Goal: Information Seeking & Learning: Learn about a topic

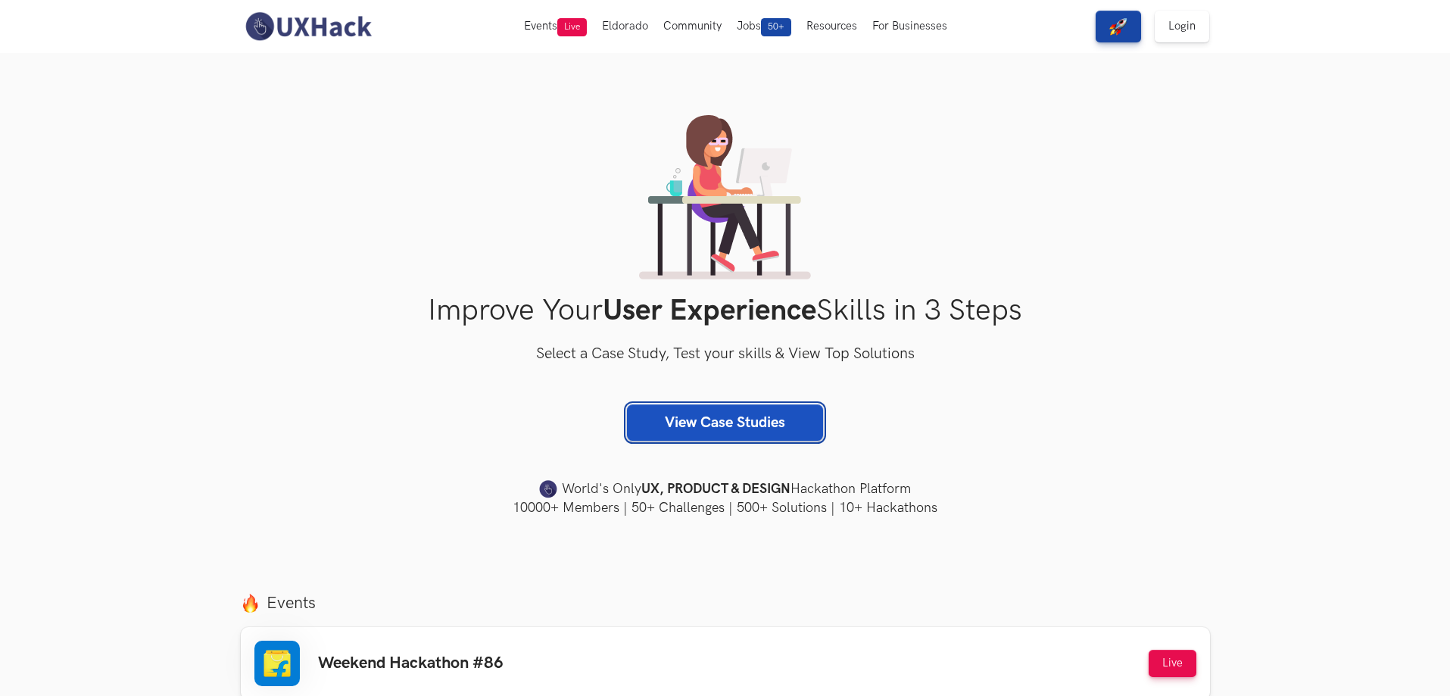
click at [712, 432] on link "View Case Studies" at bounding box center [725, 422] width 196 height 36
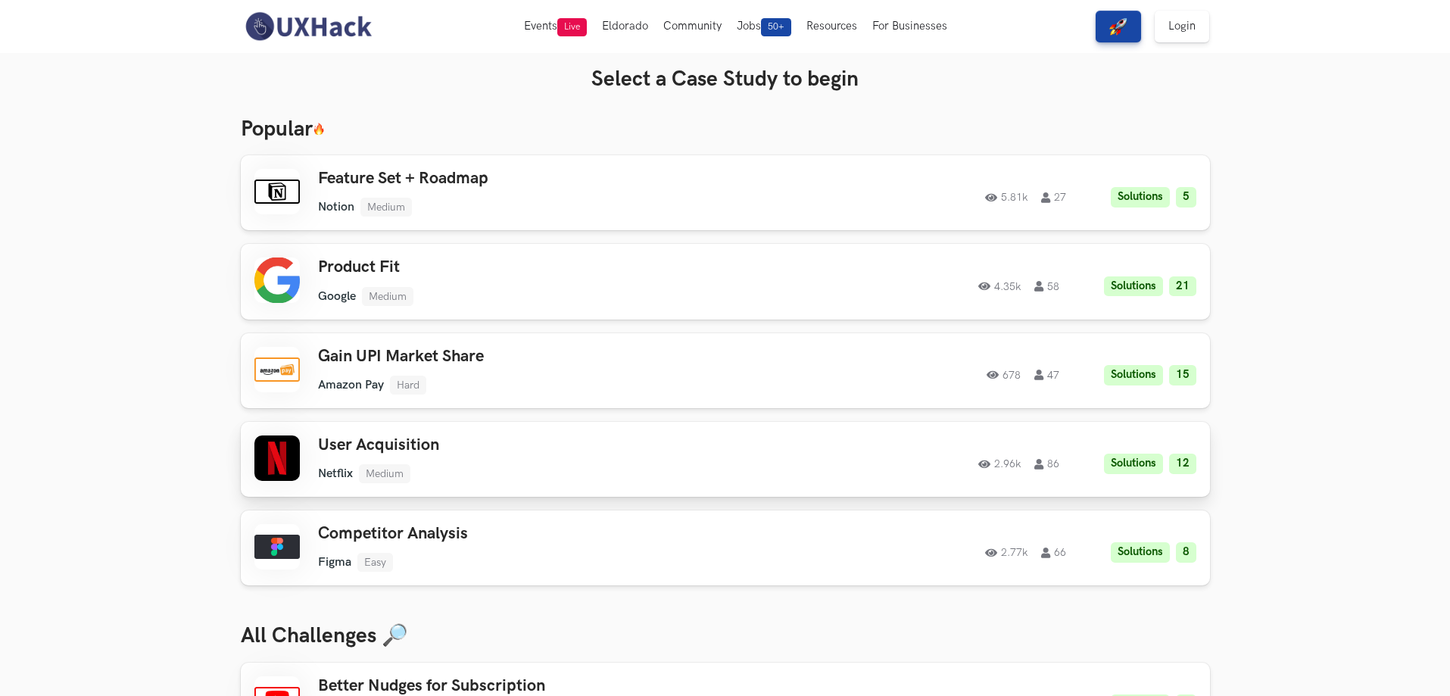
click at [410, 445] on h3 "User Acquisition" at bounding box center [533, 445] width 430 height 20
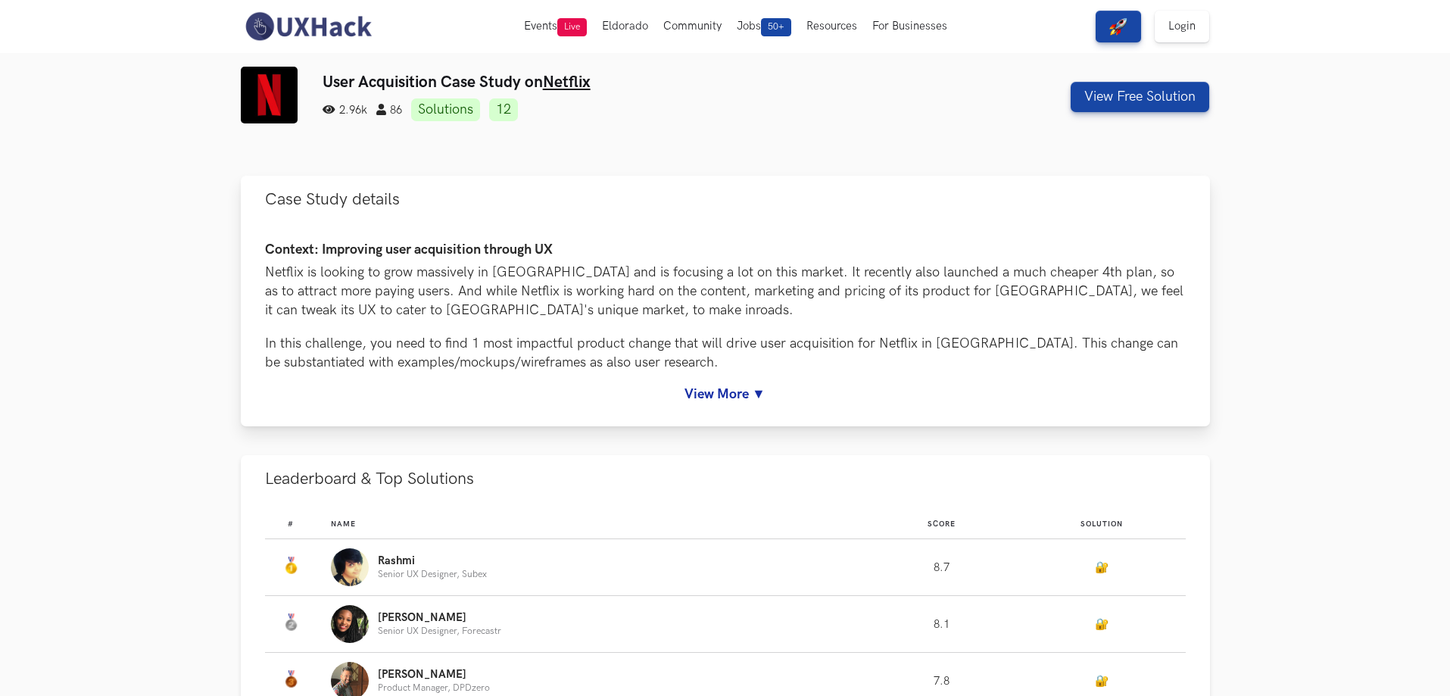
click at [700, 395] on link "View More ▼" at bounding box center [725, 394] width 921 height 16
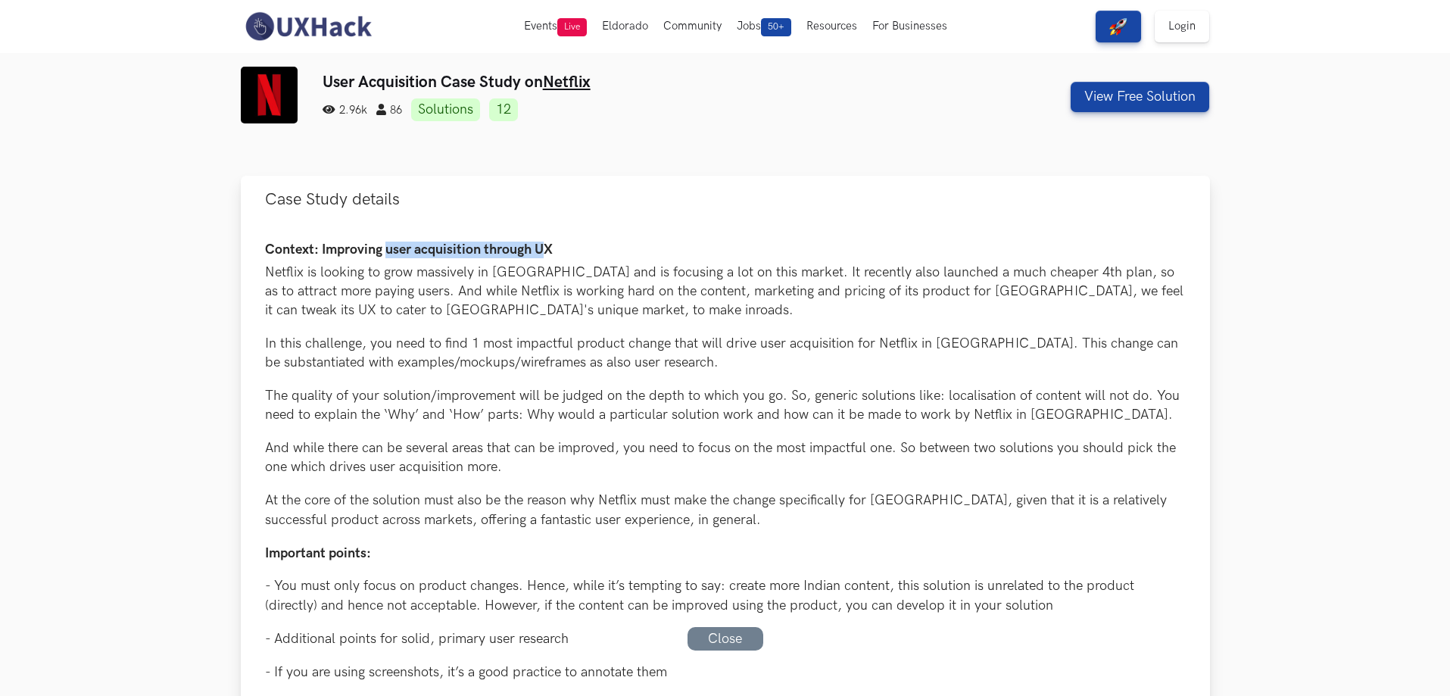
drag, startPoint x: 391, startPoint y: 240, endPoint x: 543, endPoint y: 240, distance: 152.2
click at [543, 240] on div "Context: Improving user acquisition through UX Netflix is looking to grow massi…" at bounding box center [725, 644] width 969 height 842
drag, startPoint x: 702, startPoint y: 502, endPoint x: 894, endPoint y: 503, distance: 191.6
click at [894, 503] on p "At the core of the solution must also be the reason why Netflix must make the c…" at bounding box center [725, 510] width 921 height 38
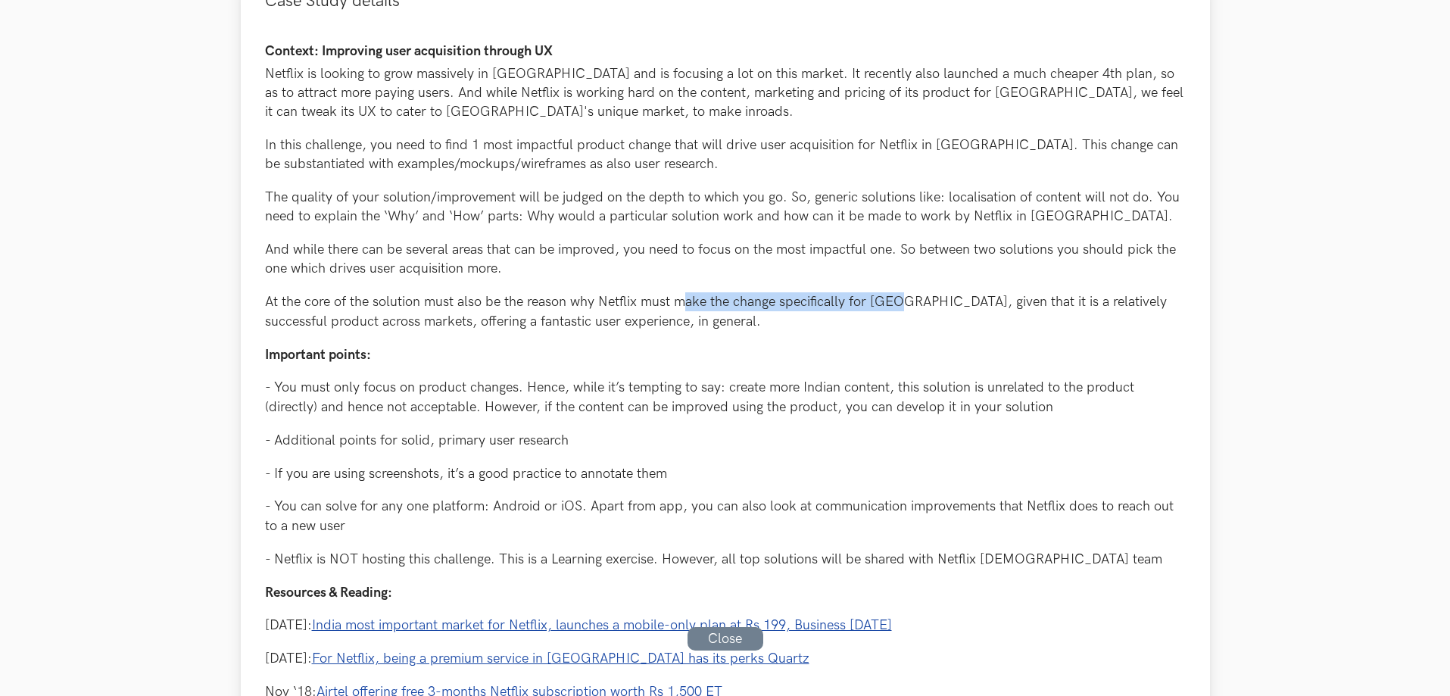
scroll to position [202, 0]
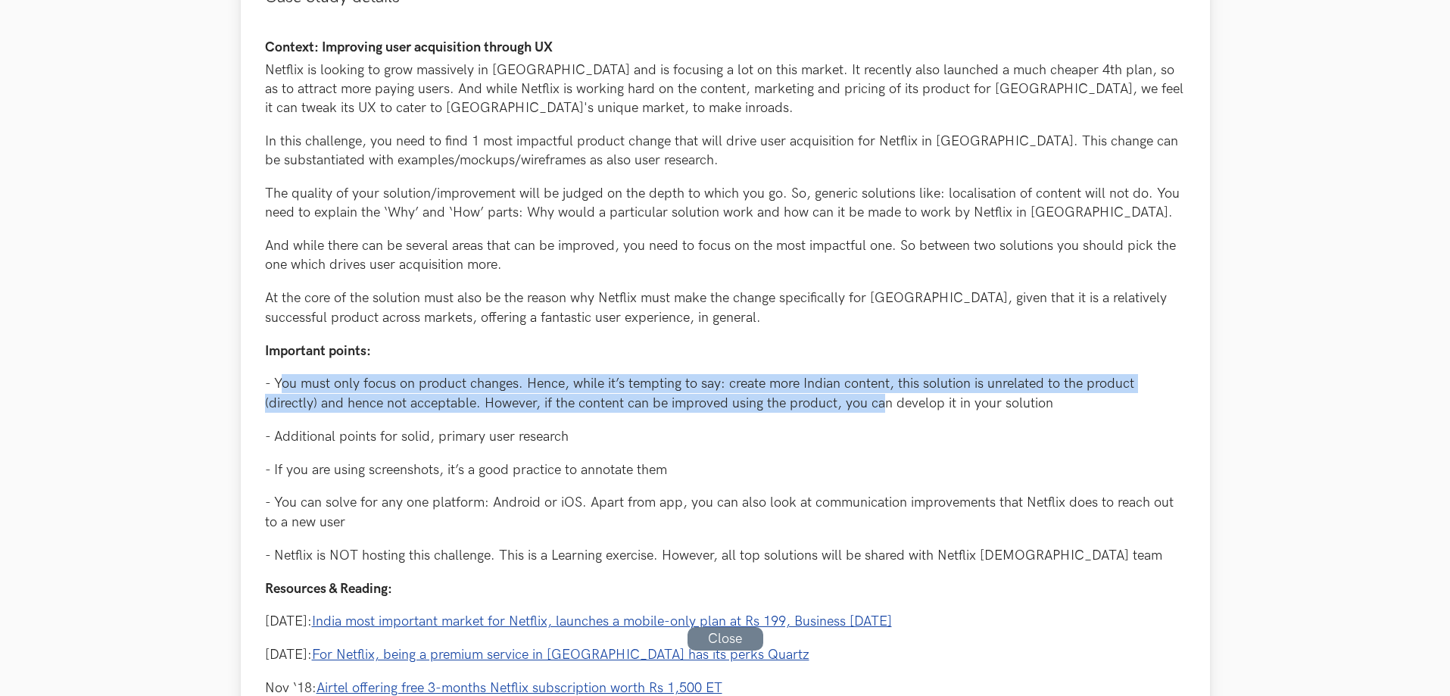
drag, startPoint x: 283, startPoint y: 389, endPoint x: 878, endPoint y: 400, distance: 594.6
click at [878, 400] on p "- You must only focus on product changes. Hence, while it’s tempting to say: cr…" at bounding box center [725, 393] width 921 height 38
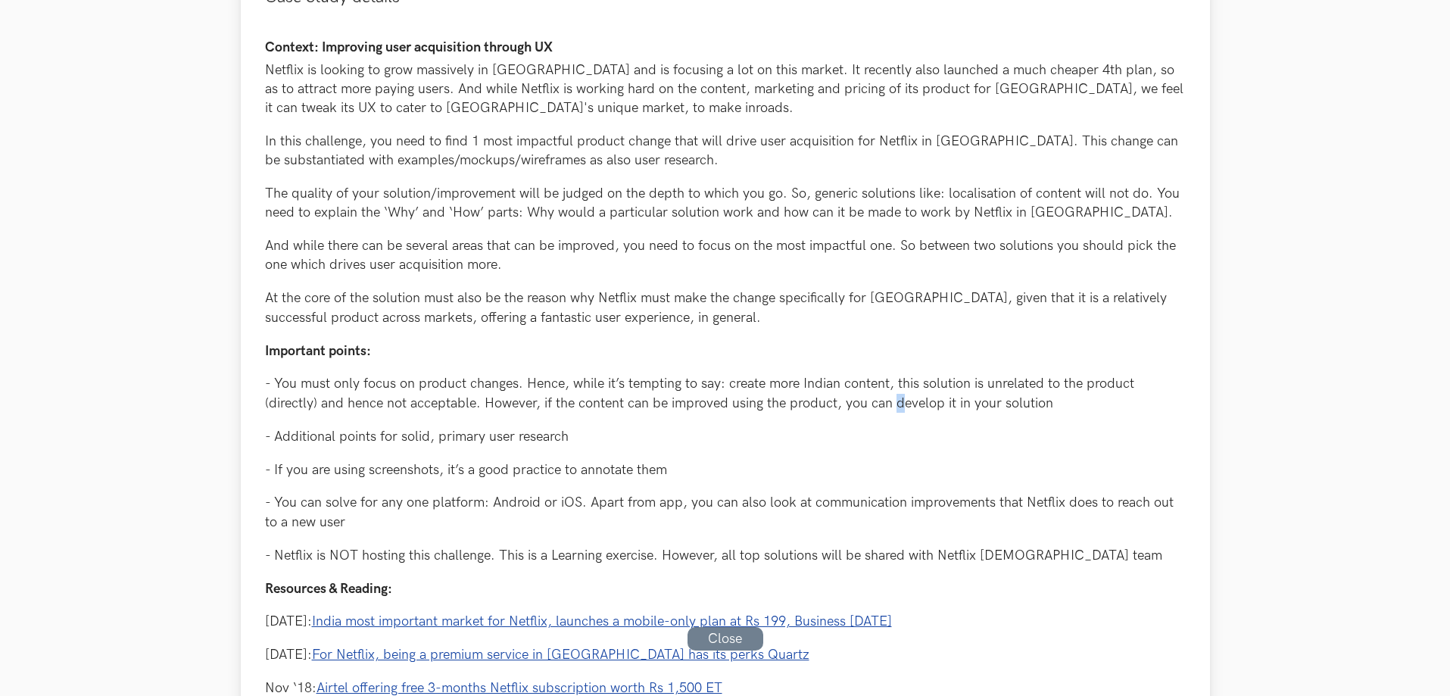
click at [903, 408] on p "- You must only focus on product changes. Hence, while it’s tempting to say: cr…" at bounding box center [725, 393] width 921 height 38
click at [1007, 400] on p "- You must only focus on product changes. Hence, while it’s tempting to say: cr…" at bounding box center [725, 393] width 921 height 38
click at [937, 409] on p "- You must only focus on product changes. Hence, while it’s tempting to say: cr…" at bounding box center [725, 393] width 921 height 38
drag, startPoint x: 896, startPoint y: 409, endPoint x: 946, endPoint y: 409, distance: 50.0
click at [946, 409] on p "- You must only focus on product changes. Hence, while it’s tempting to say: cr…" at bounding box center [725, 393] width 921 height 38
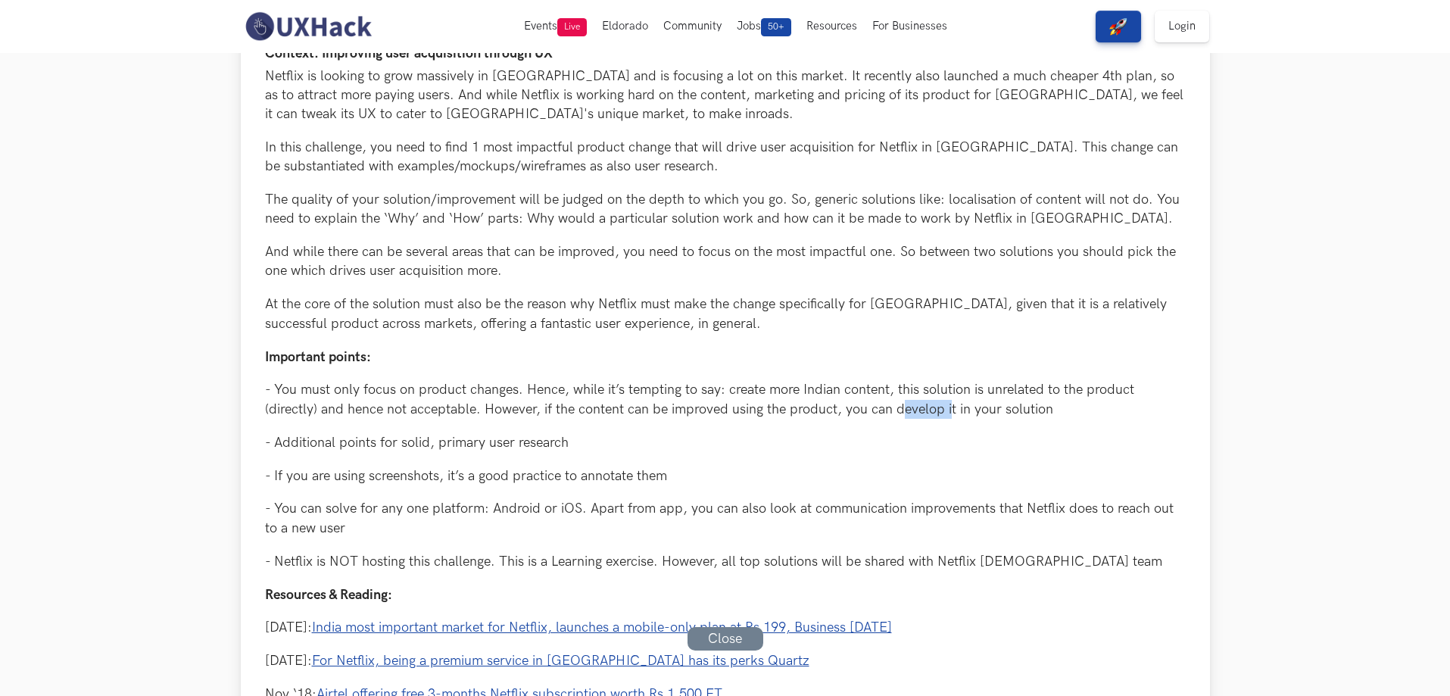
scroll to position [0, 0]
